Goal: Information Seeking & Learning: Learn about a topic

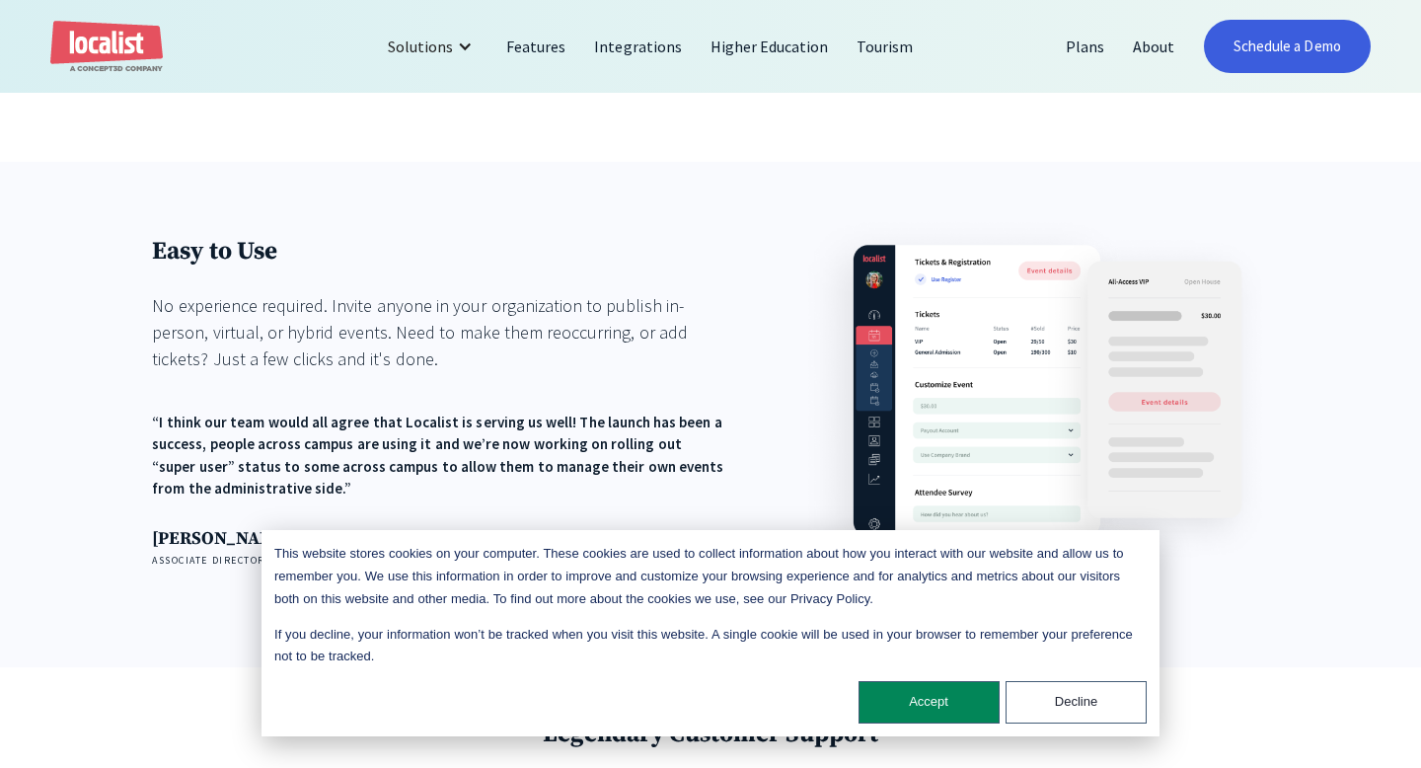
scroll to position [2252, 0]
click at [1071, 694] on button "Decline" at bounding box center [1076, 702] width 141 height 42
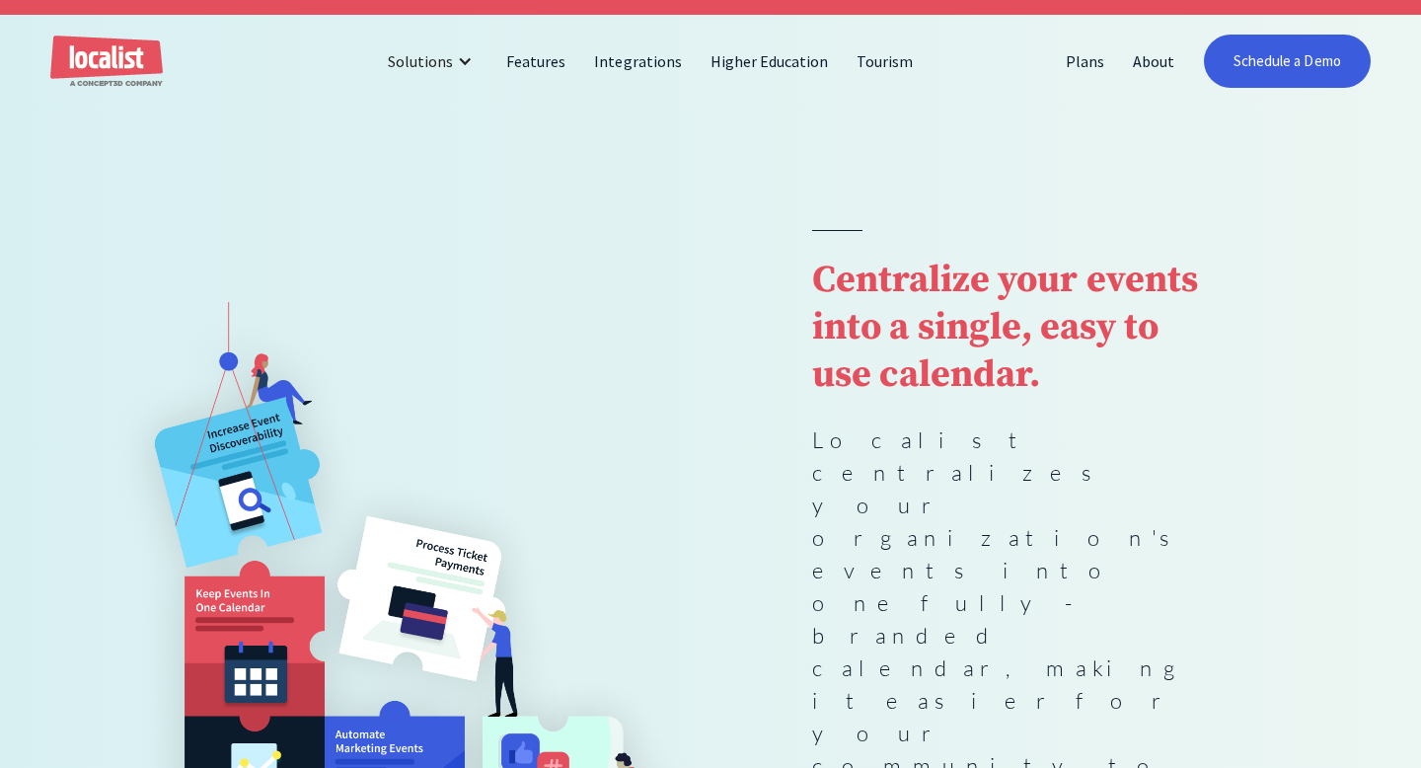
scroll to position [0, 0]
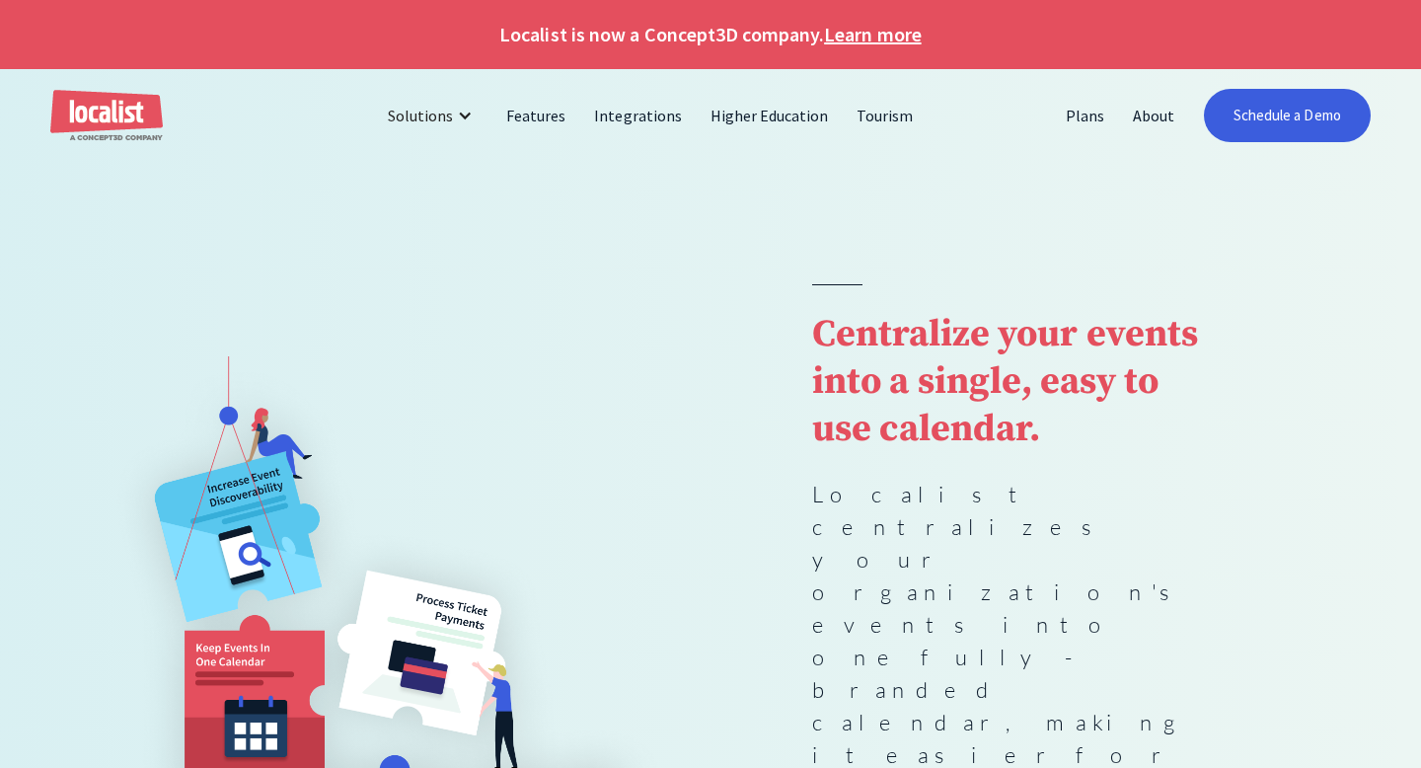
click at [503, 156] on div "Solutions Localist Events Interactive Maps 360° Tours Features Integrations Hig…" at bounding box center [710, 115] width 1421 height 93
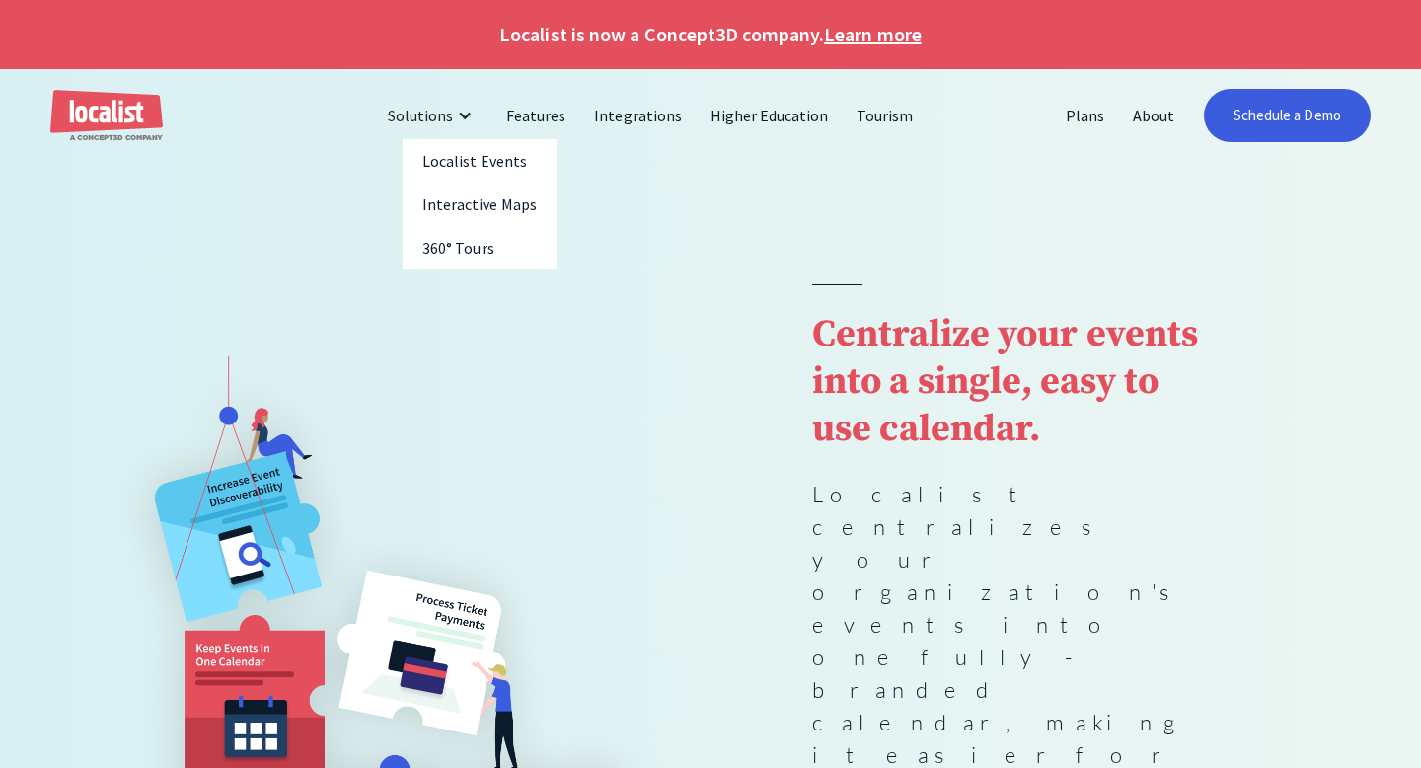
click at [453, 115] on div "Solutions" at bounding box center [420, 116] width 65 height 24
click at [444, 165] on link "Localist Events" at bounding box center [480, 160] width 154 height 43
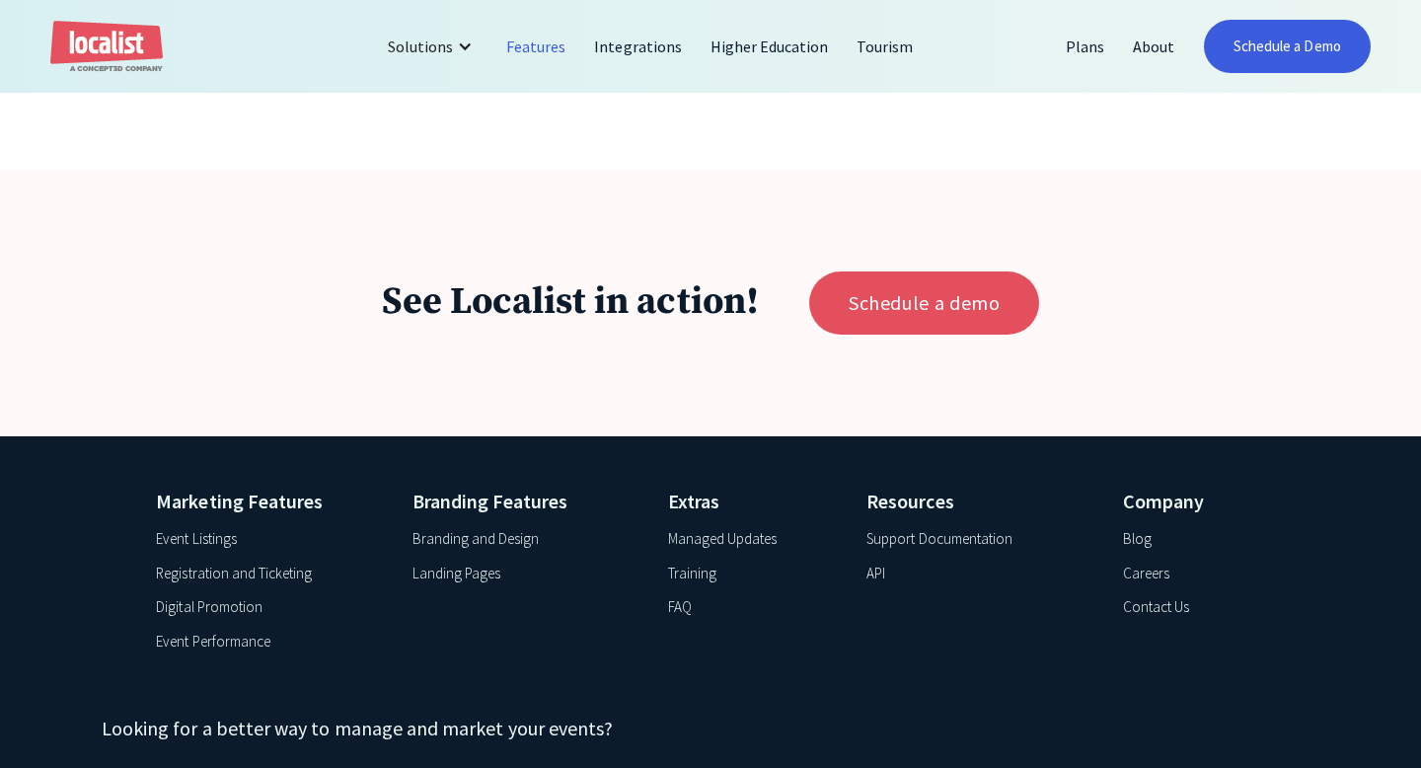
scroll to position [7567, 0]
